Goal: Navigation & Orientation: Go to known website

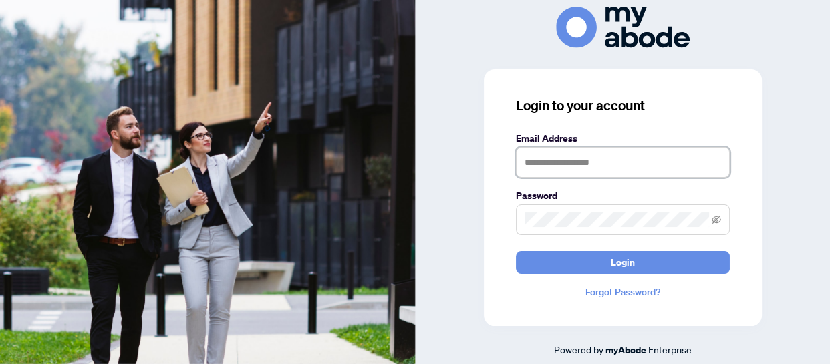
click at [639, 160] on input "text" at bounding box center [623, 162] width 214 height 31
type input "**********"
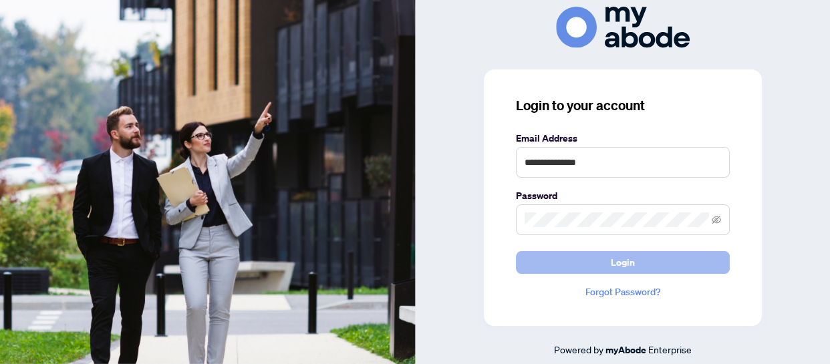
click at [625, 266] on span "Login" at bounding box center [623, 262] width 24 height 21
